Goal: Task Accomplishment & Management: Manage account settings

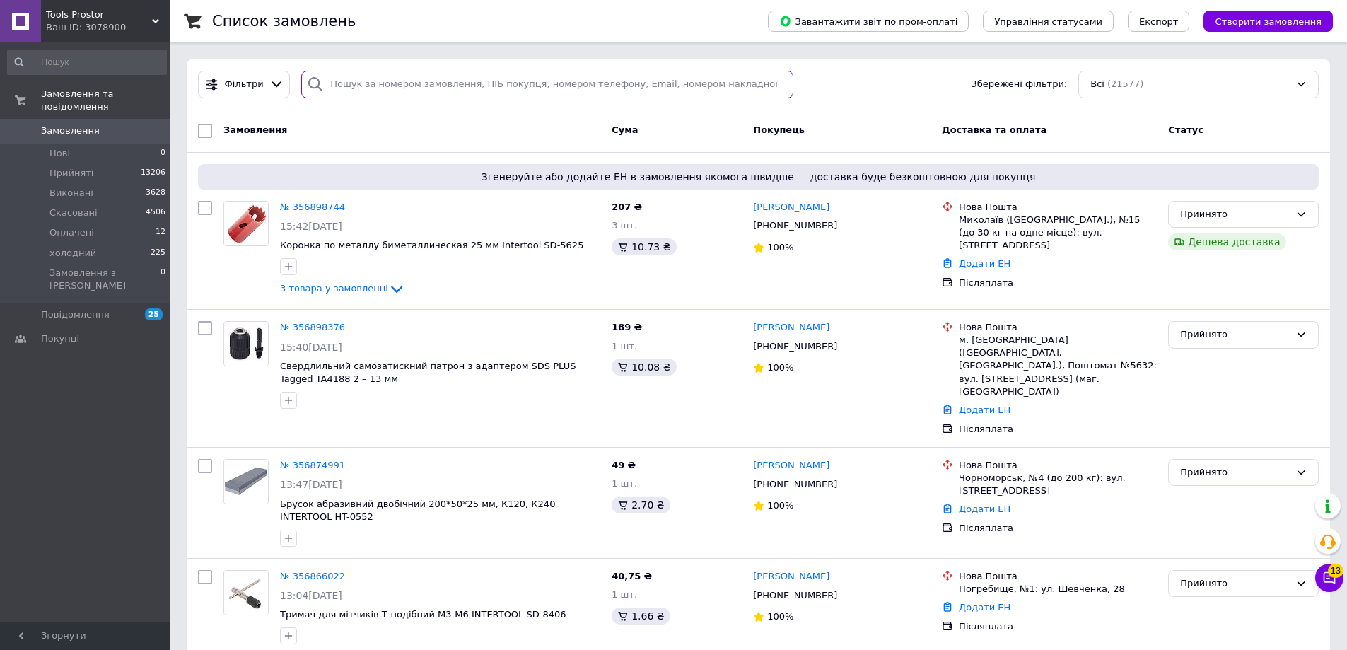
click at [427, 86] on input "search" at bounding box center [547, 85] width 492 height 28
paste input "356270274"
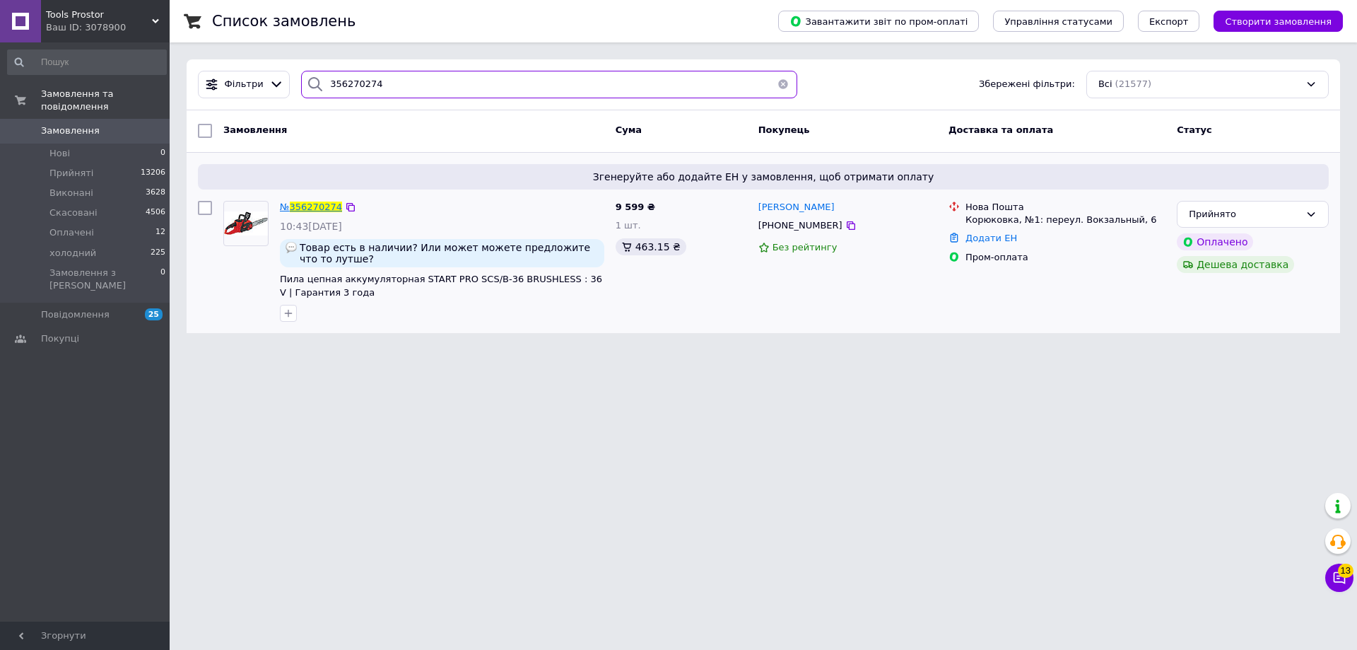
type input "356270274"
click at [307, 211] on span "356270274" at bounding box center [316, 206] width 52 height 11
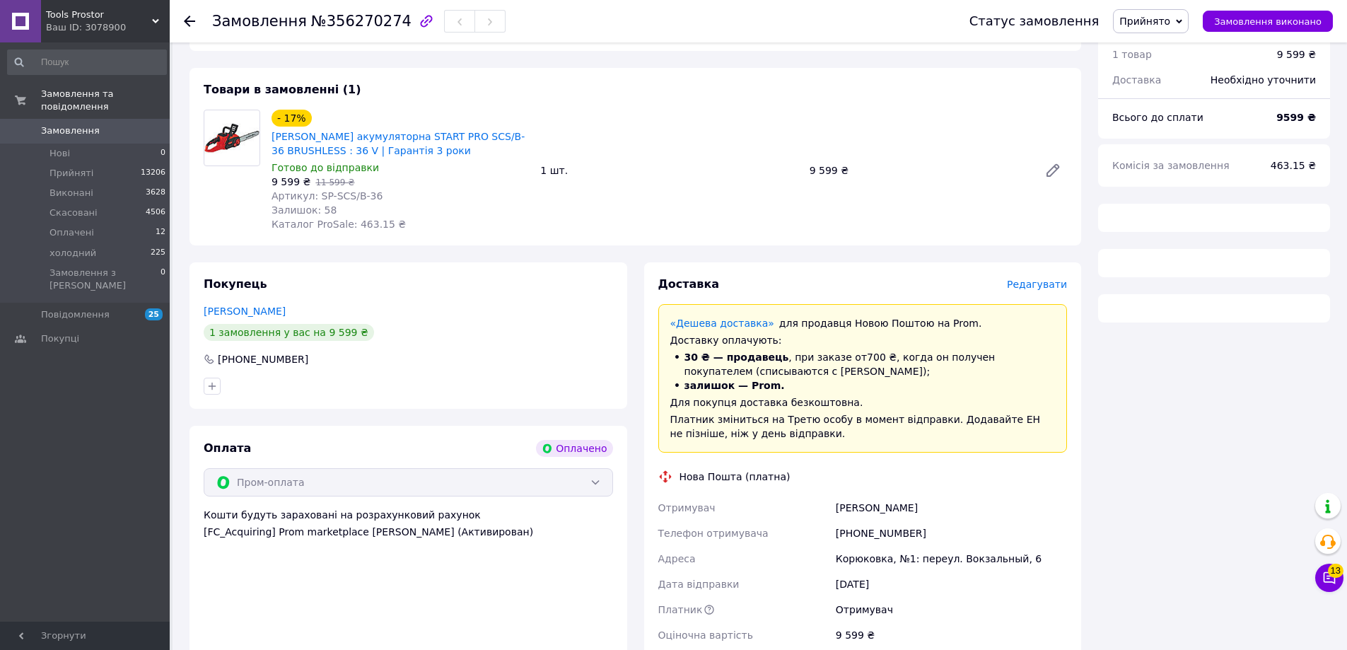
scroll to position [495, 0]
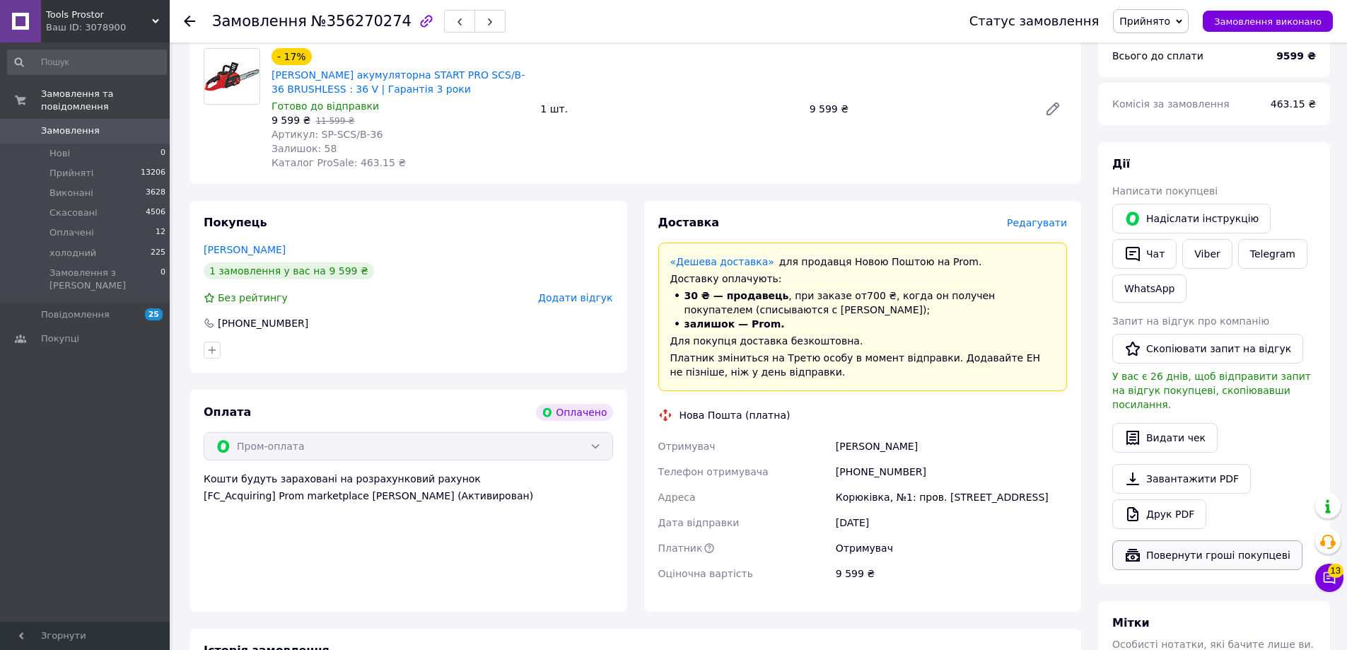
click at [1190, 540] on button "Повернути гроші покупцеві" at bounding box center [1207, 555] width 190 height 30
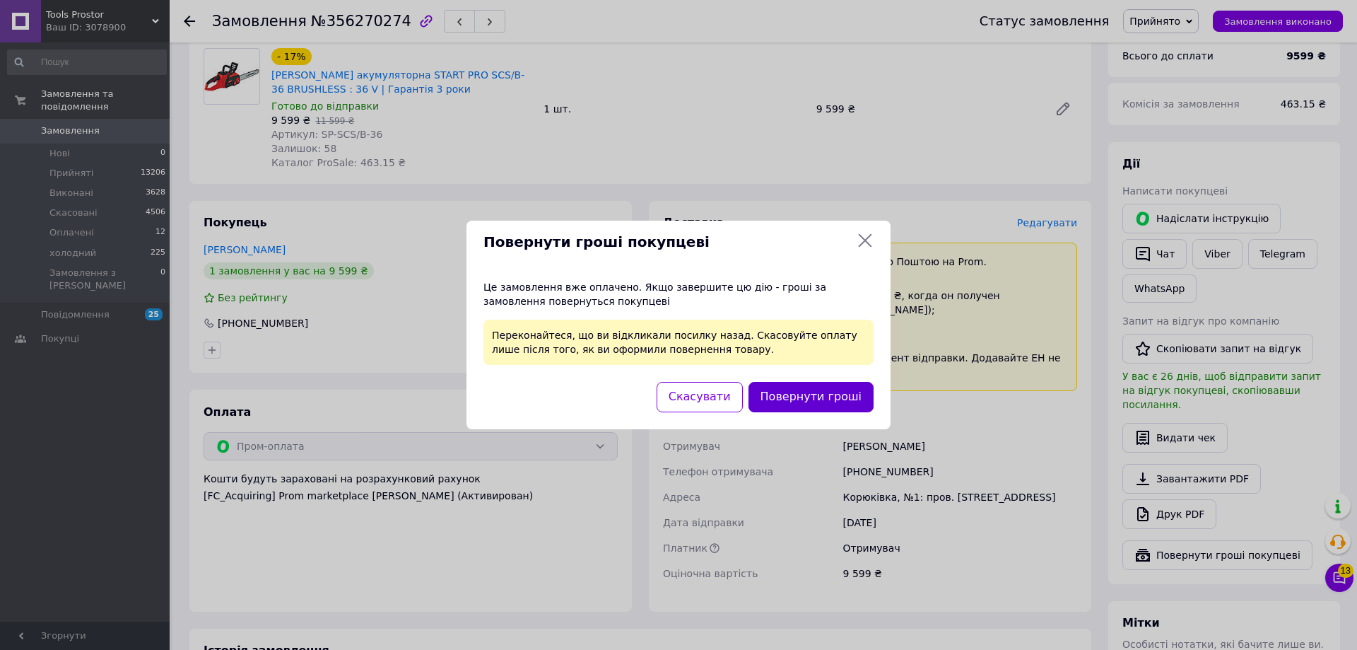
click at [794, 391] on button "Повернути гроші" at bounding box center [811, 397] width 125 height 30
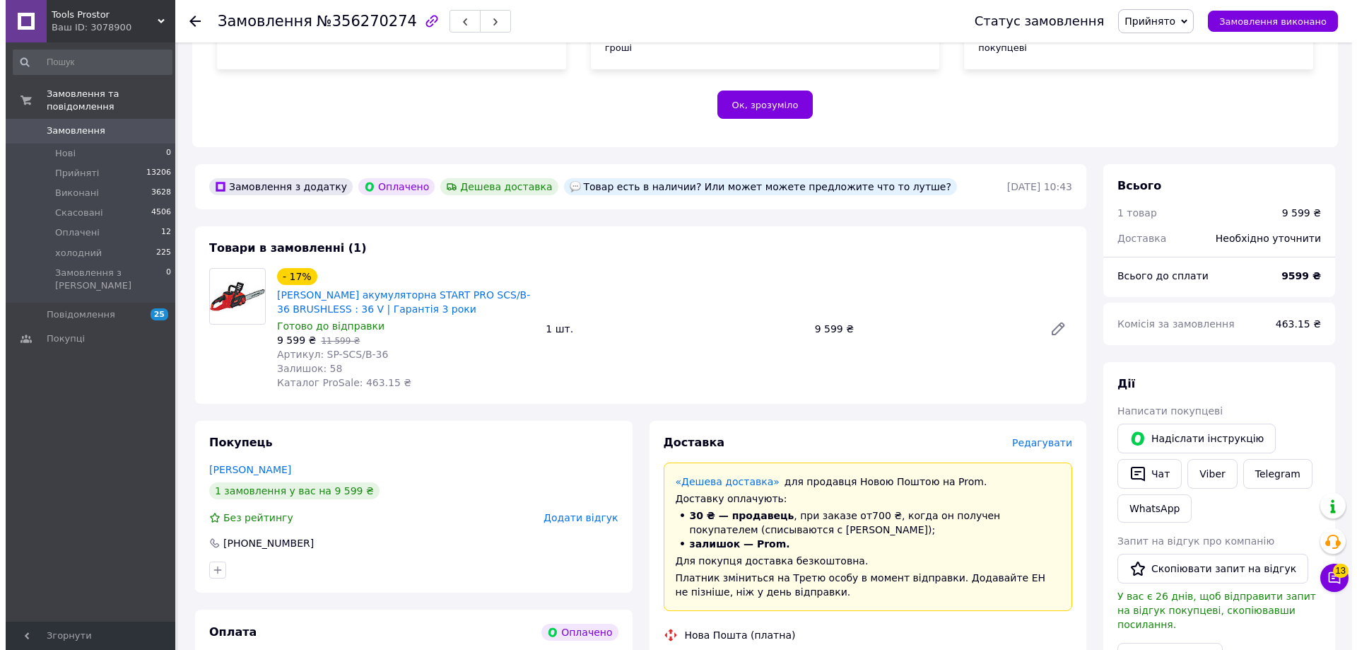
scroll to position [0, 0]
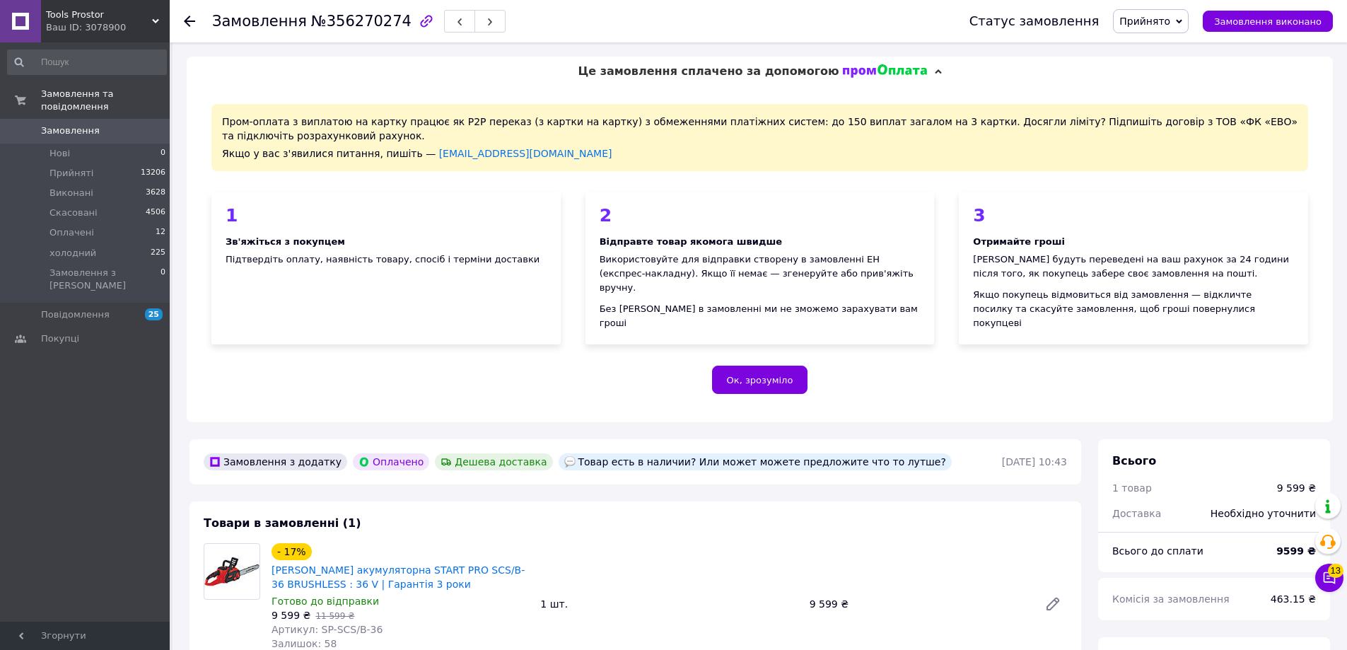
click at [192, 18] on icon at bounding box center [189, 21] width 11 height 11
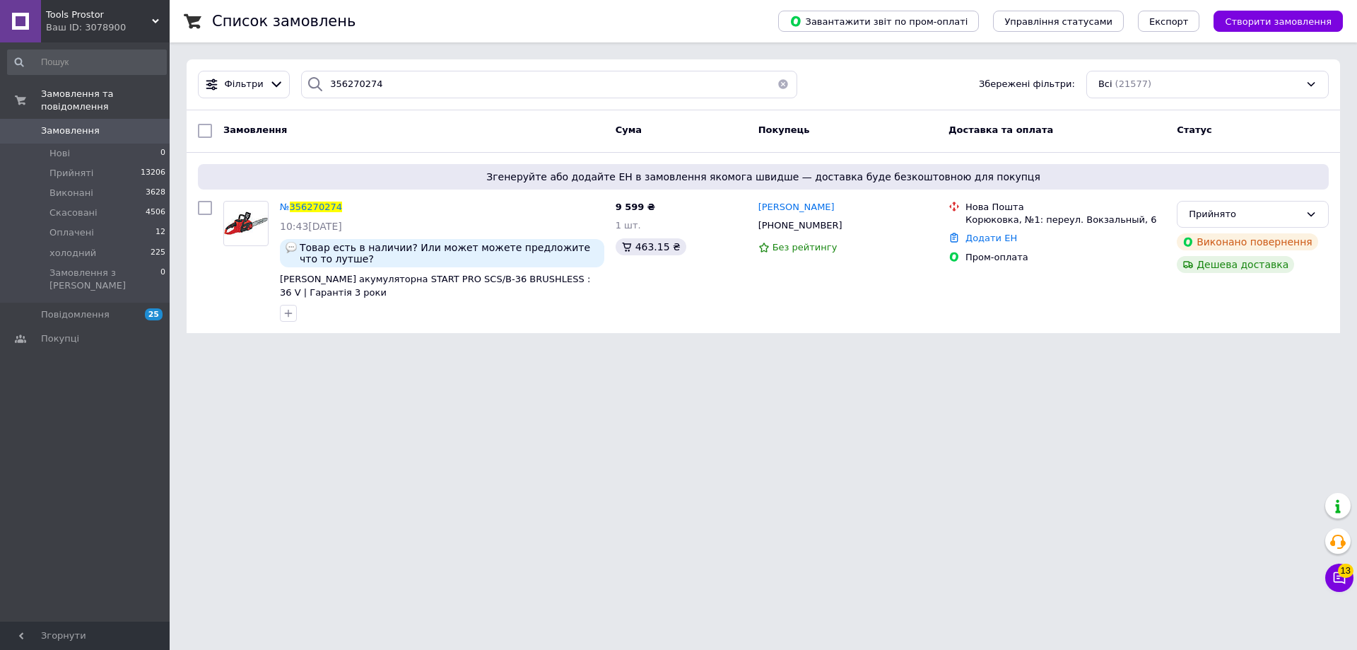
click at [78, 563] on div "Замовлення та повідомлення Замовлення 0 Нові 0 Прийняті 13206 Виконані 3628 Ска…" at bounding box center [87, 333] width 174 height 583
